Goal: Information Seeking & Learning: Check status

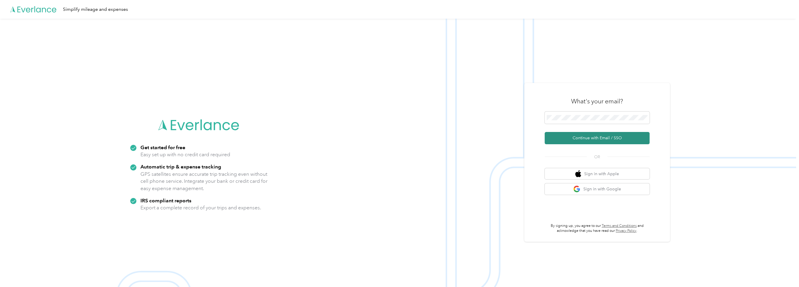
click at [370, 143] on button "Continue with Email / SSO" at bounding box center [597, 138] width 105 height 12
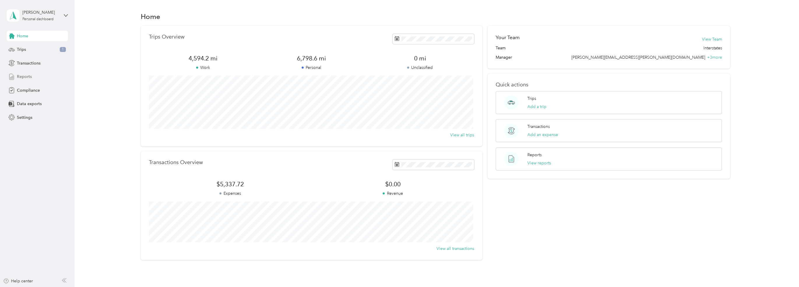
click at [19, 73] on span "Reports" at bounding box center [24, 76] width 15 height 6
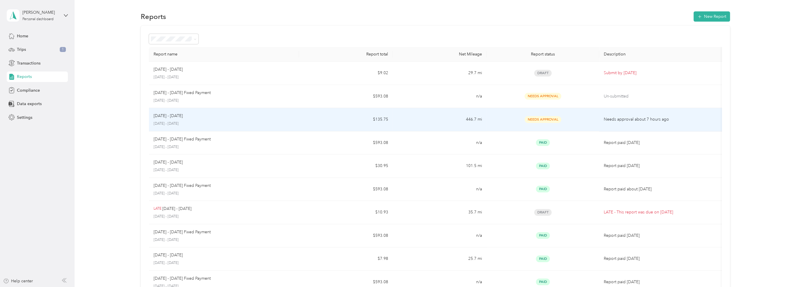
click at [406, 118] on td "446.7 mi" at bounding box center [440, 119] width 94 height 23
